Goal: Obtain resource: Obtain resource

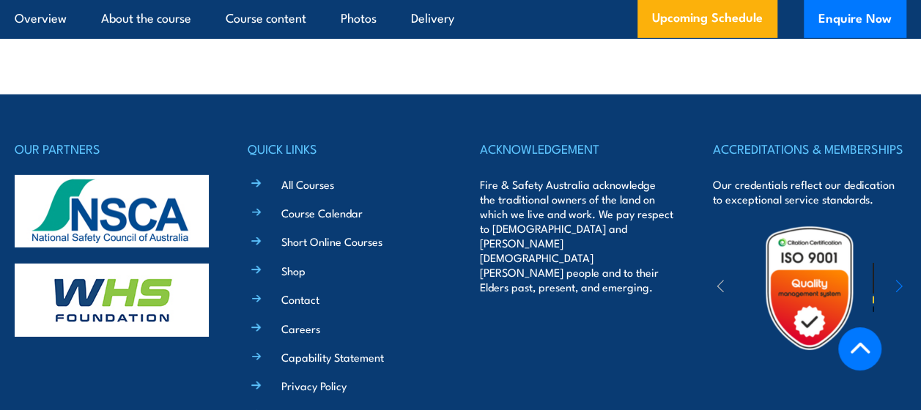
scroll to position [5044, 0]
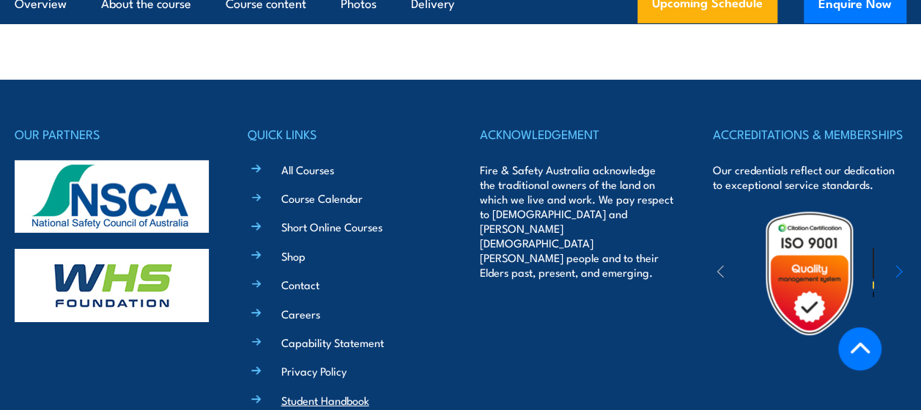
click at [337, 393] on link "Student Handbook" at bounding box center [325, 400] width 88 height 15
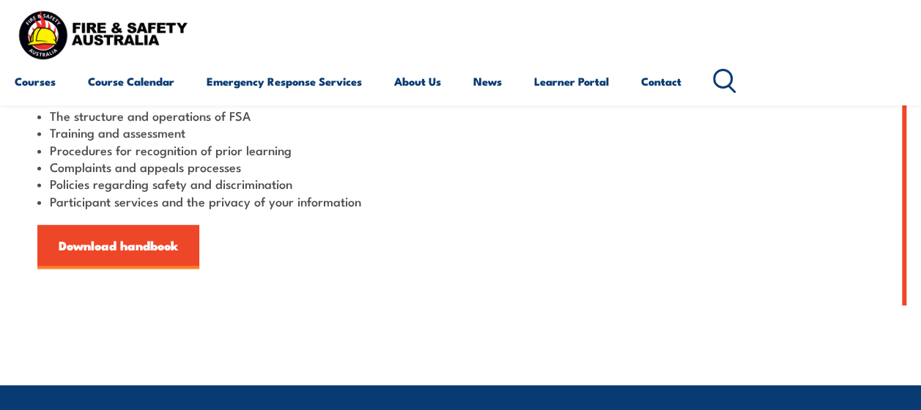
scroll to position [419, 0]
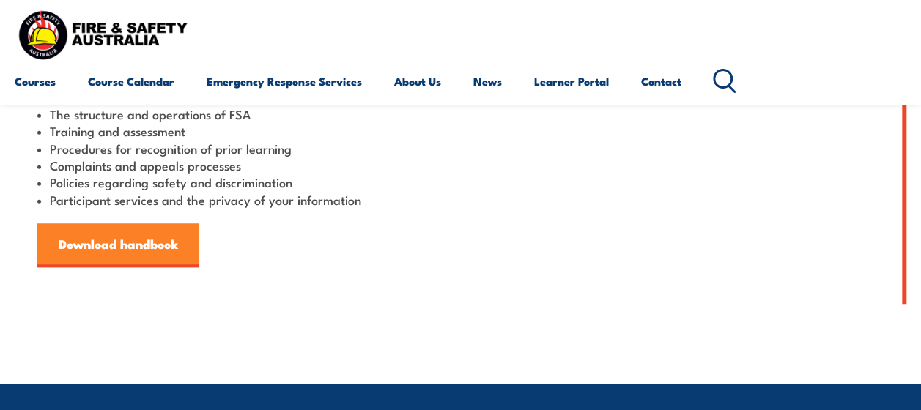
click at [104, 240] on link "Download handbook" at bounding box center [118, 245] width 162 height 44
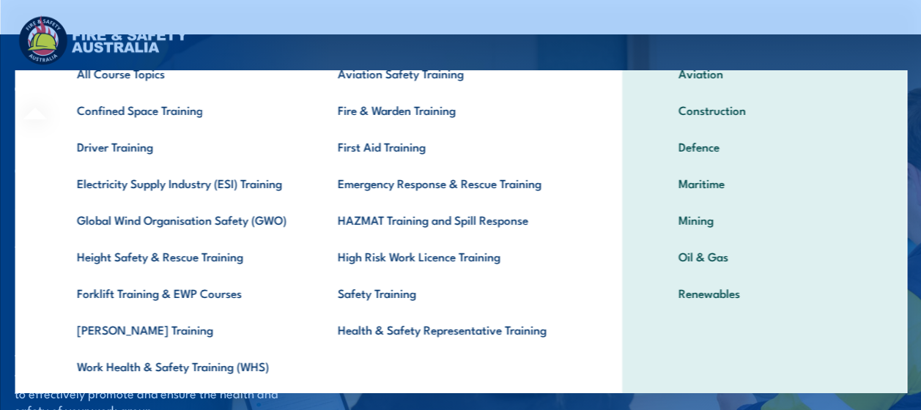
scroll to position [94, 0]
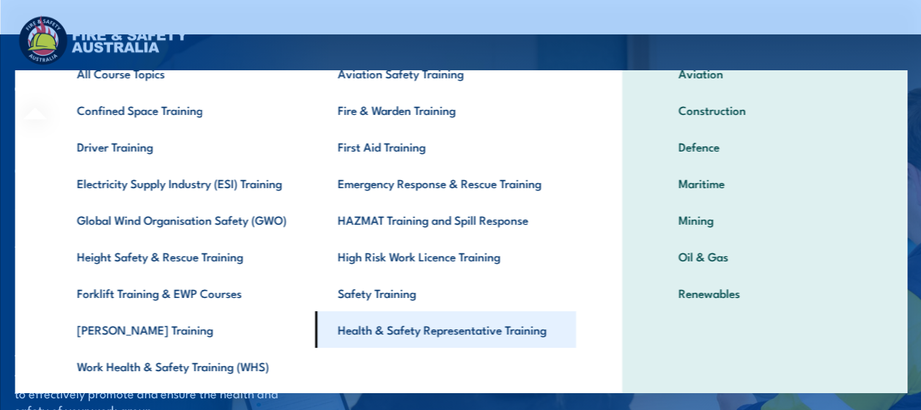
click at [409, 341] on link "Health & Safety Representative Training" at bounding box center [444, 329] width 261 height 37
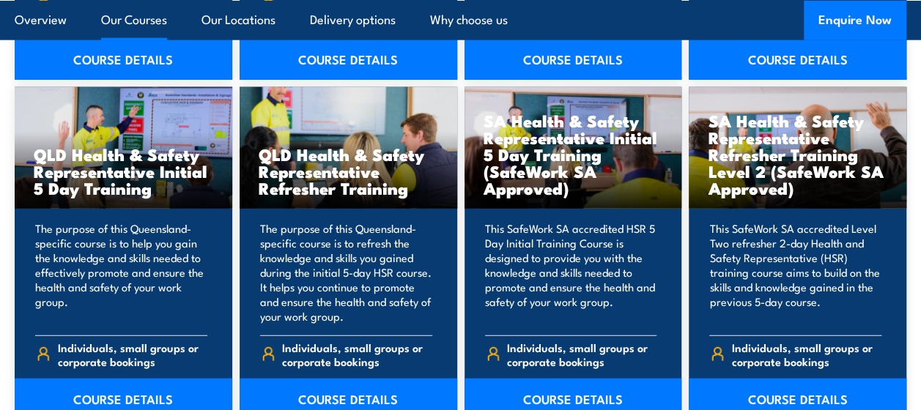
scroll to position [1864, 0]
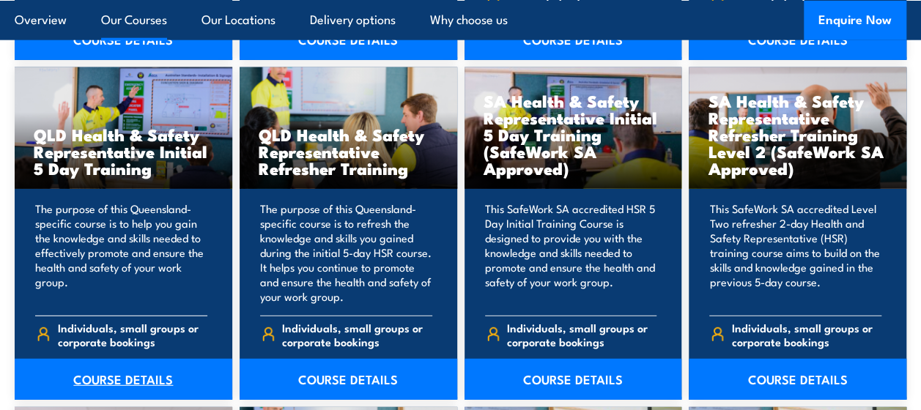
click at [148, 359] on link "COURSE DETAILS" at bounding box center [124, 379] width 218 height 41
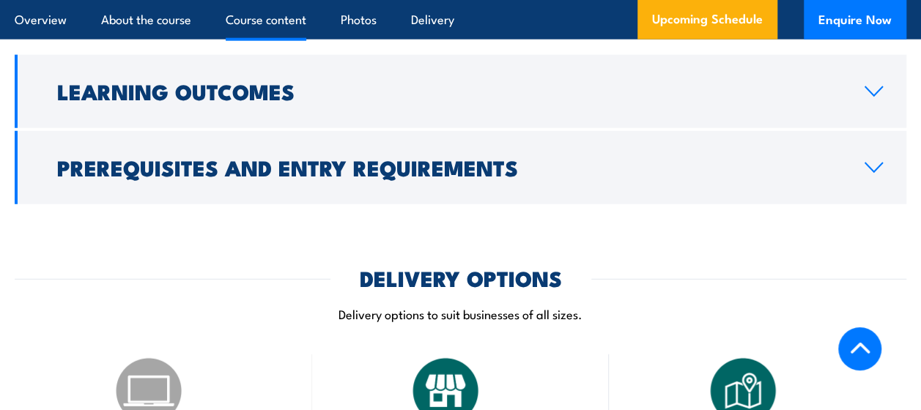
scroll to position [1838, 0]
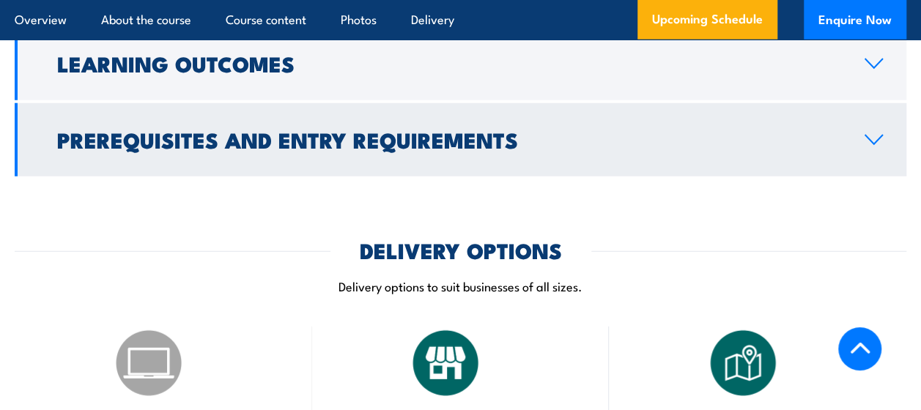
click at [865, 139] on icon at bounding box center [874, 140] width 20 height 12
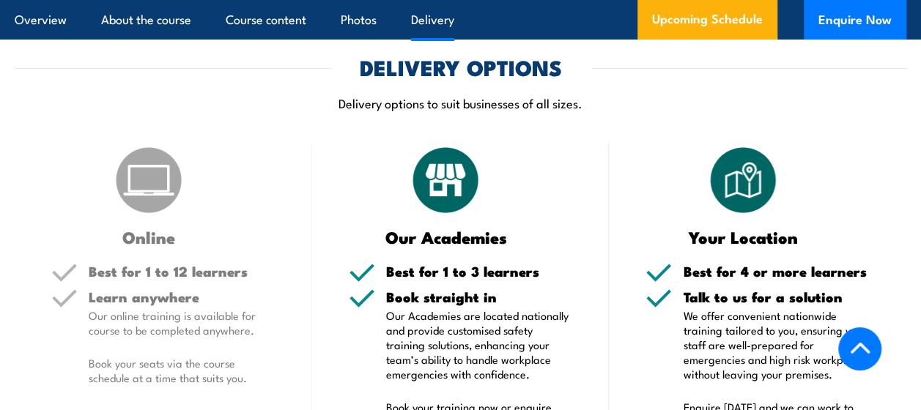
scroll to position [2783, 0]
